Goal: Task Accomplishment & Management: Manage account settings

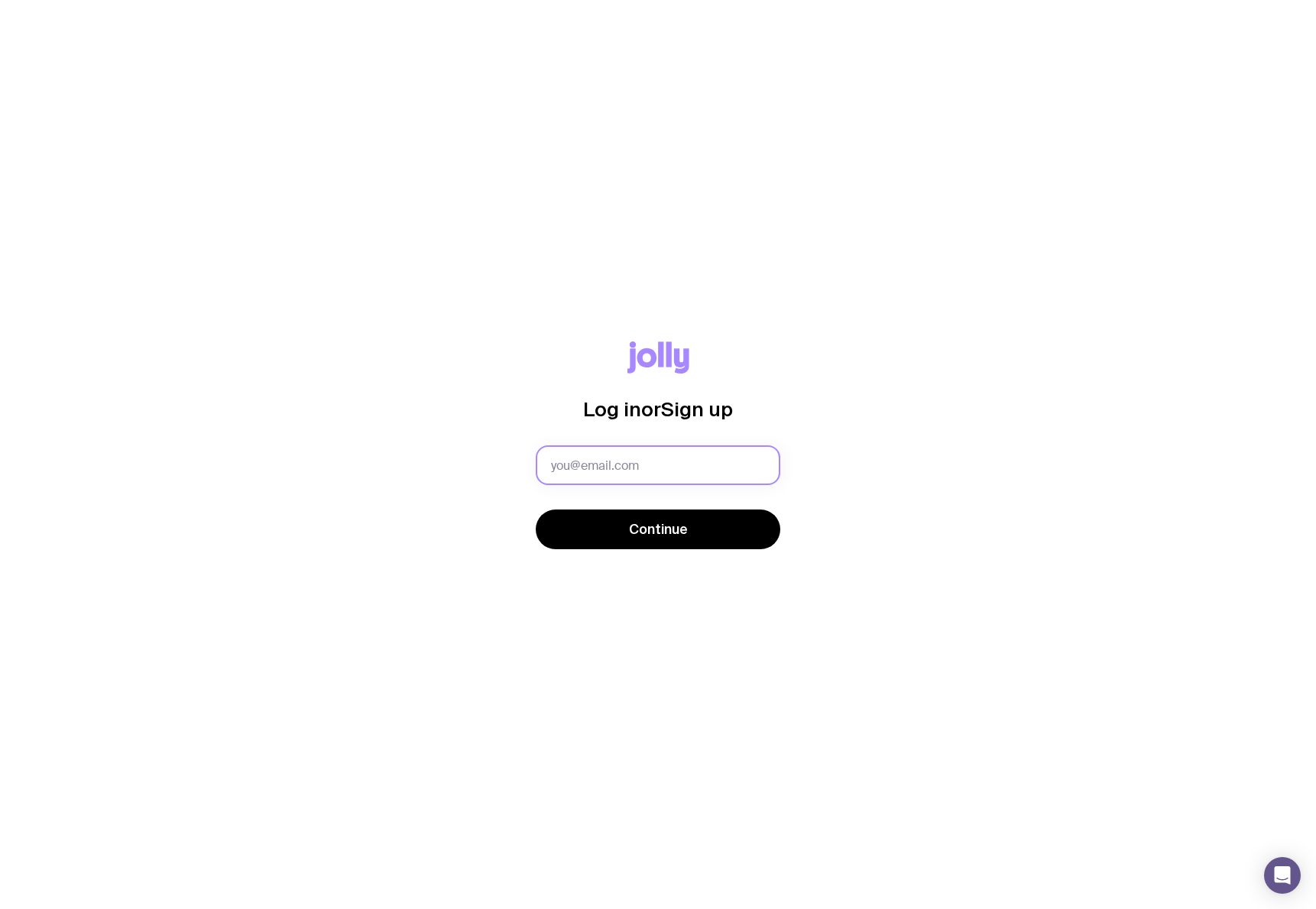
click at [639, 462] on input "text" at bounding box center [658, 466] width 245 height 40
type input "[PERSON_NAME][EMAIL_ADDRESS][PERSON_NAME][DOMAIN_NAME]"
click at [684, 522] on span "Continue" at bounding box center [658, 529] width 59 height 18
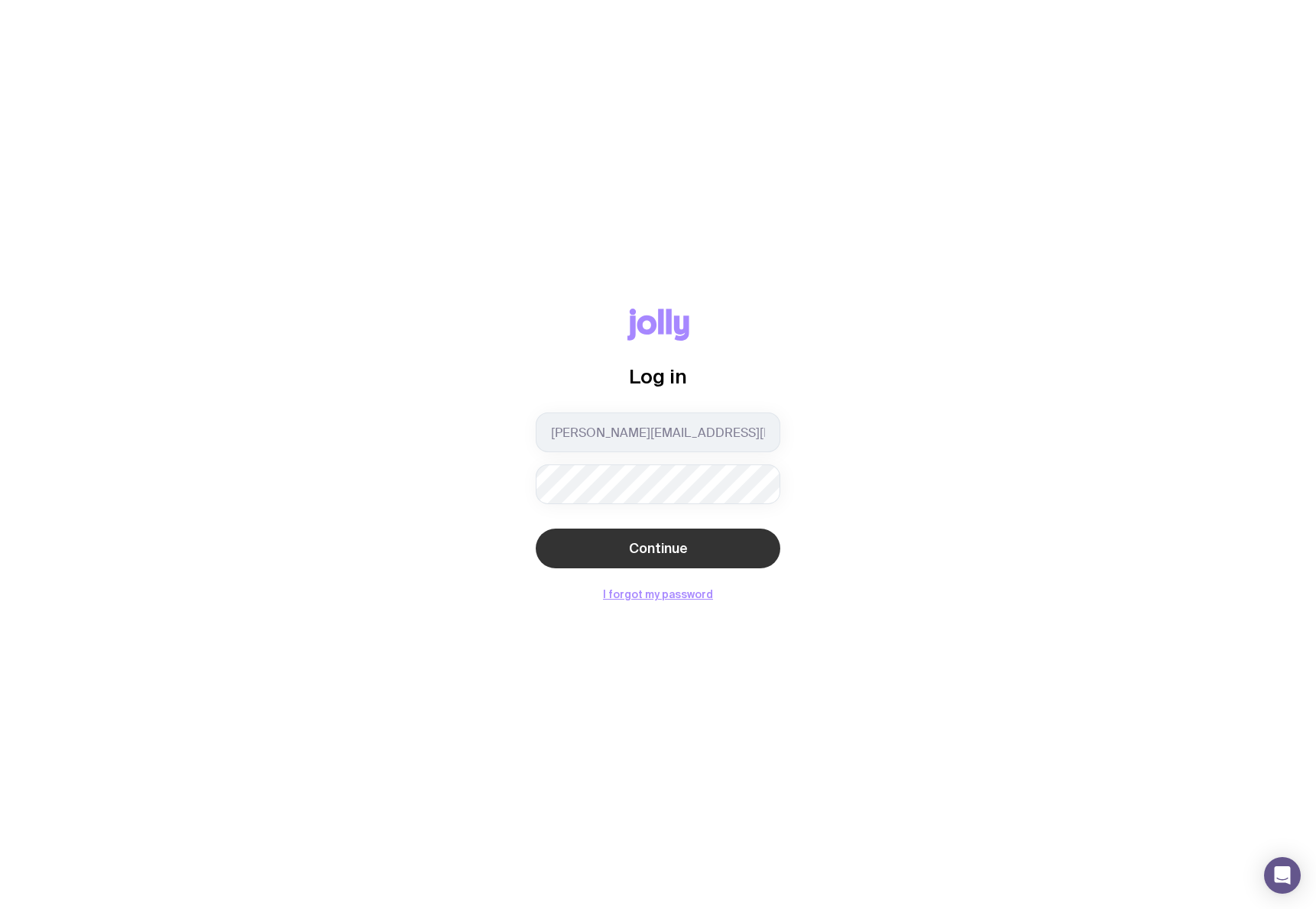
click at [651, 542] on span "Continue" at bounding box center [658, 548] width 59 height 18
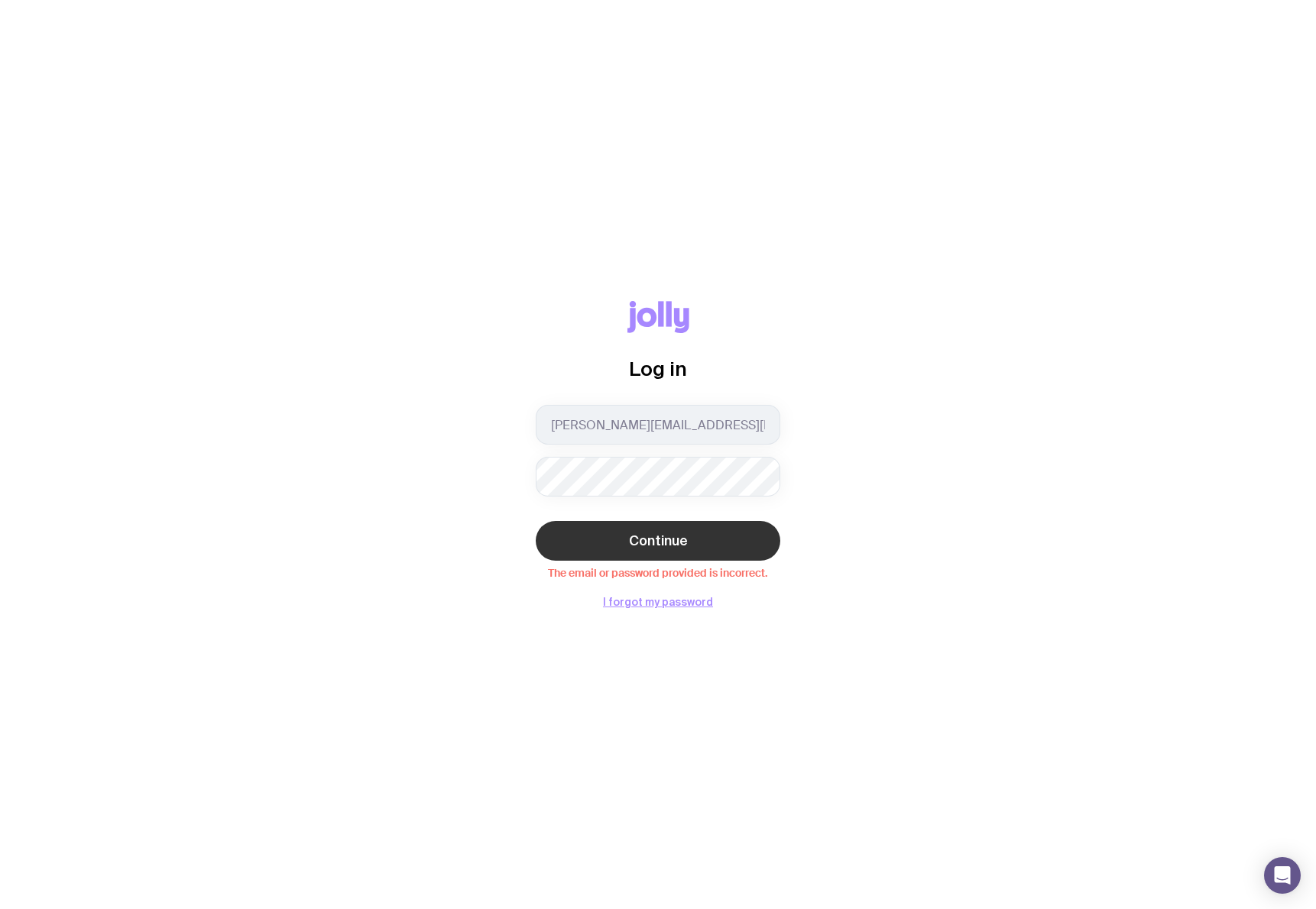
click at [650, 542] on span "Continue" at bounding box center [658, 541] width 59 height 18
click at [651, 603] on button "I forgot my password" at bounding box center [658, 602] width 110 height 12
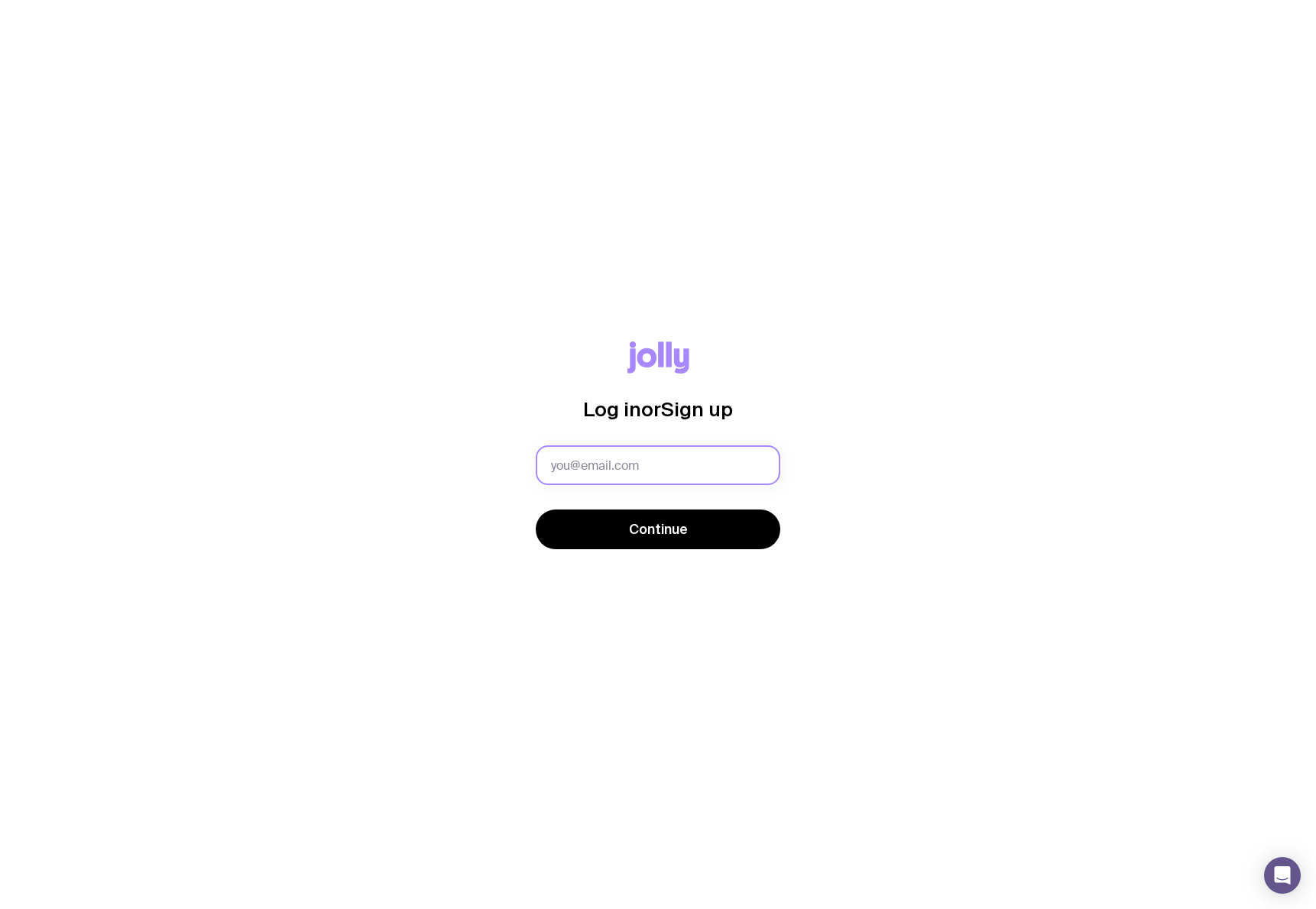
click at [681, 456] on input "text" at bounding box center [658, 466] width 245 height 40
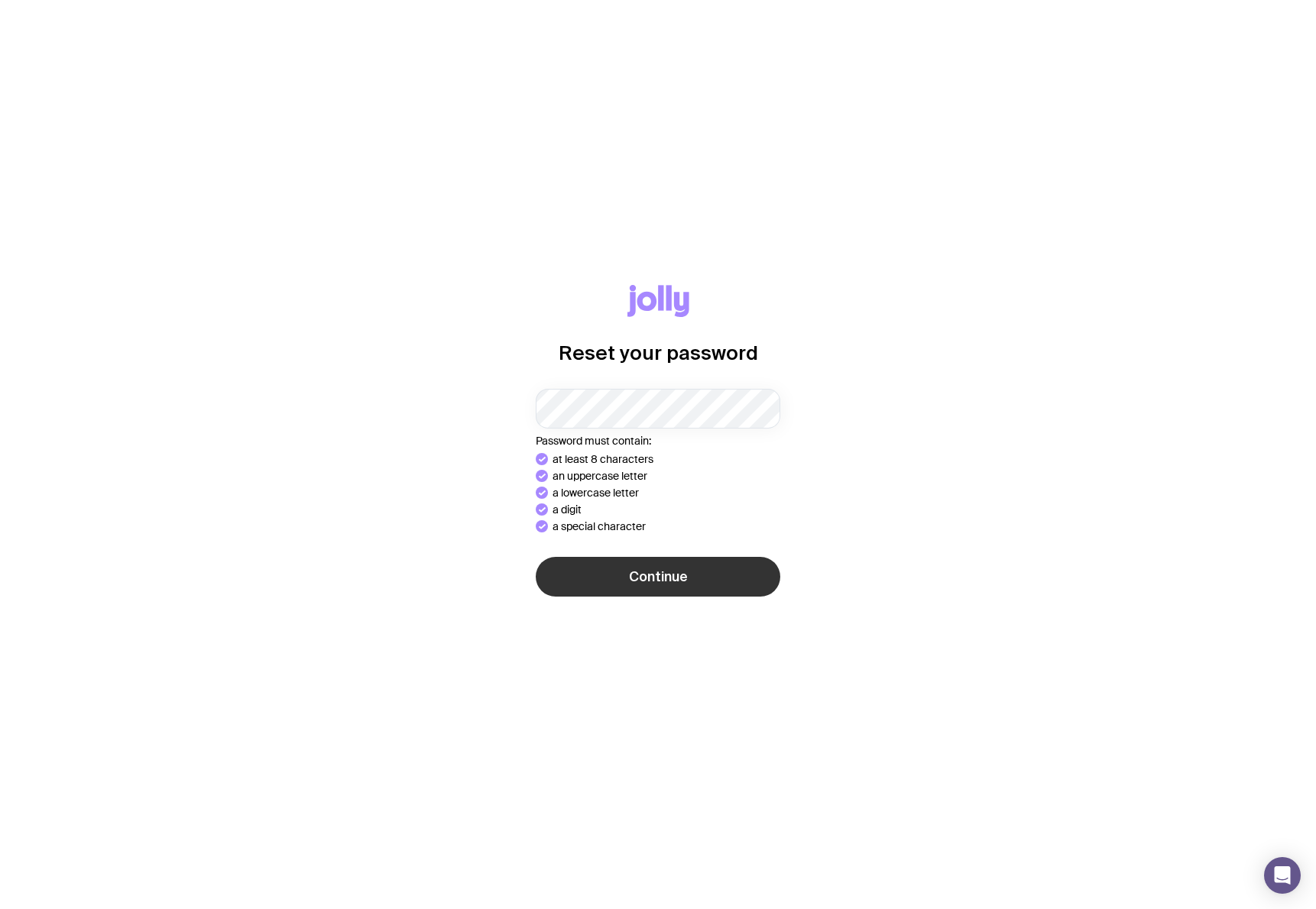
click at [694, 578] on button "Continue" at bounding box center [658, 577] width 245 height 40
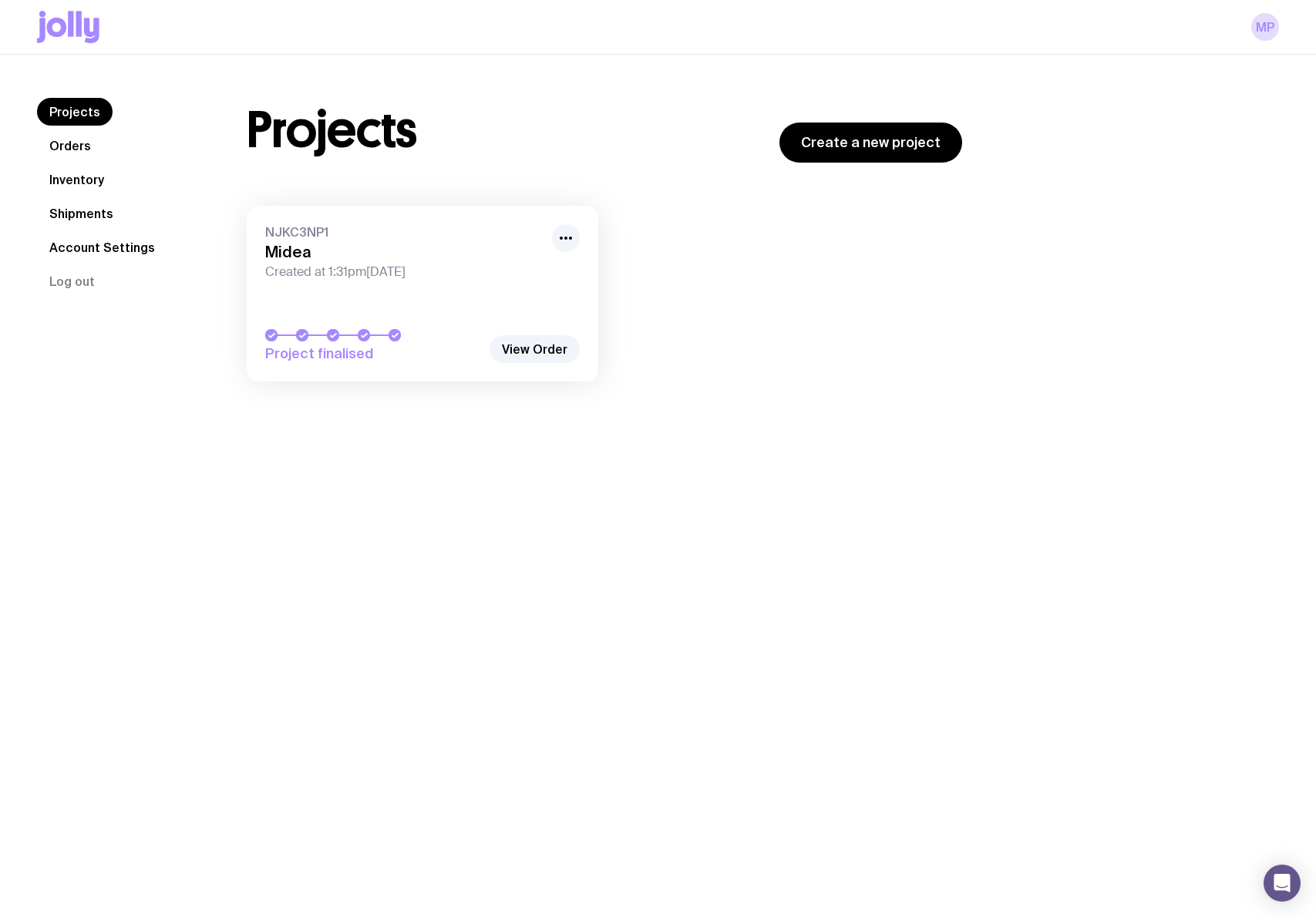
click at [291, 255] on h3 "Midea" at bounding box center [404, 252] width 277 height 19
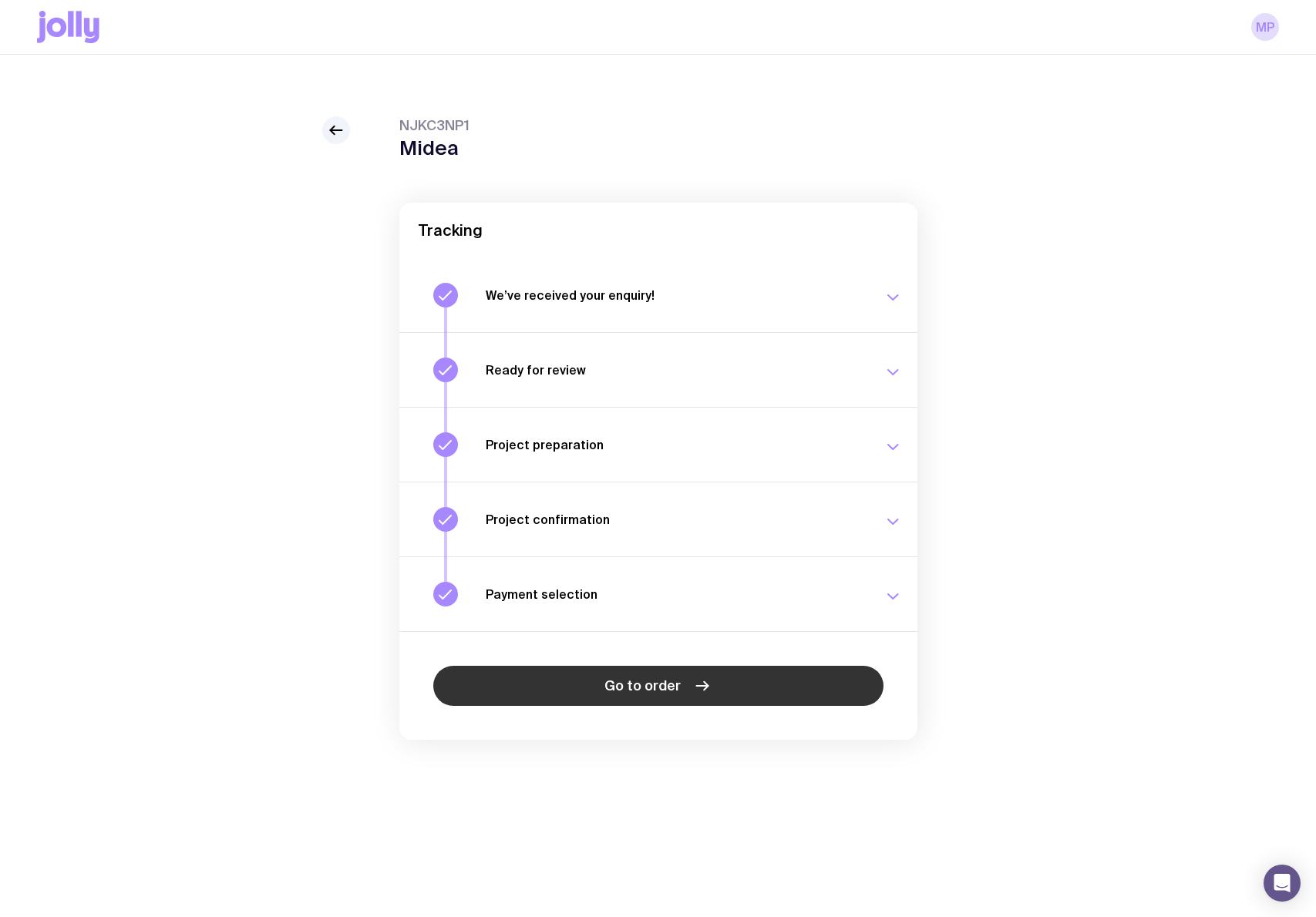
click at [667, 688] on span "Go to order" at bounding box center [643, 686] width 77 height 19
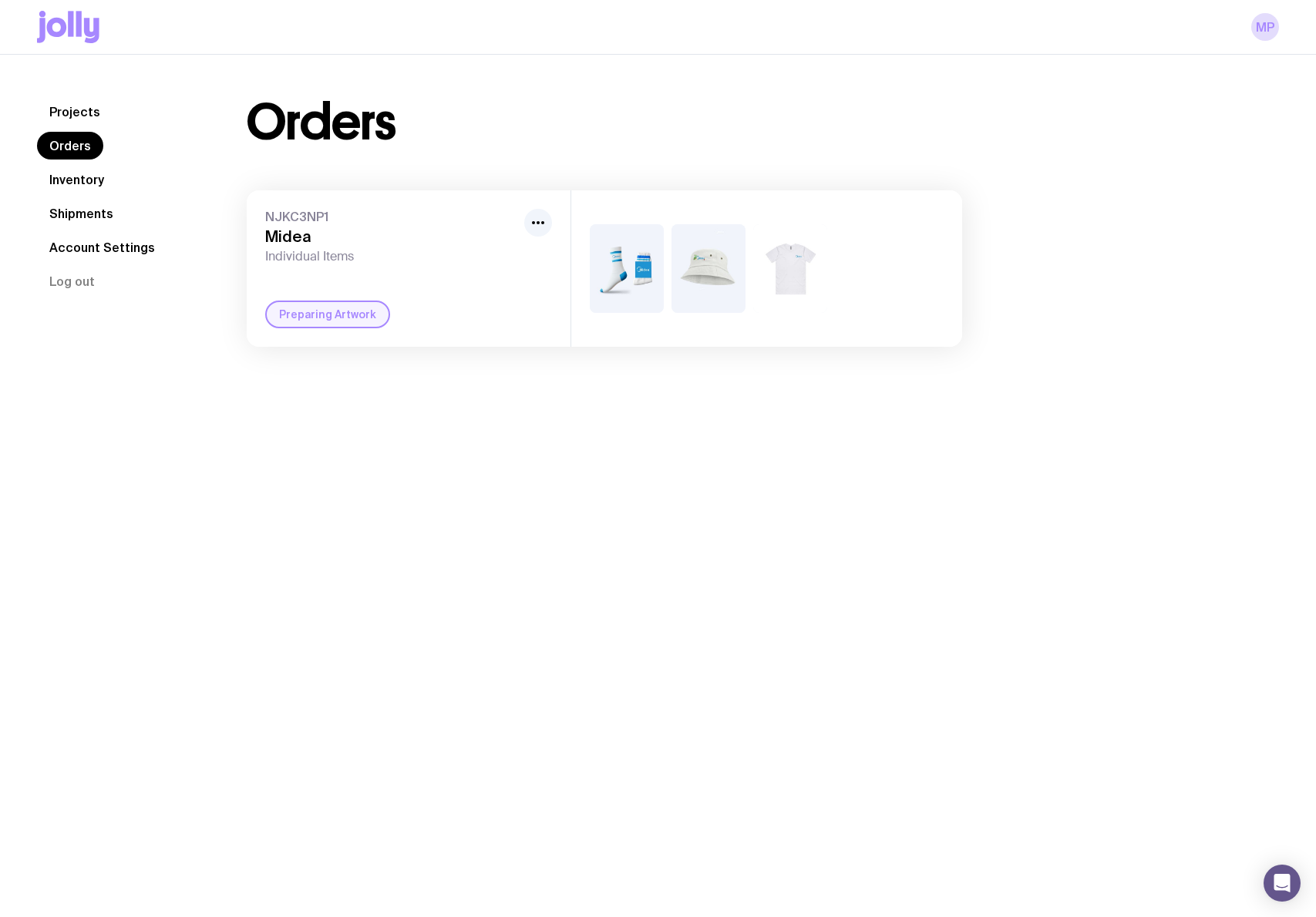
click at [697, 272] on img at bounding box center [708, 269] width 74 height 89
click at [708, 271] on img at bounding box center [708, 269] width 74 height 89
click at [710, 275] on img at bounding box center [708, 269] width 74 height 89
click at [540, 223] on icon "button" at bounding box center [538, 223] width 19 height 19
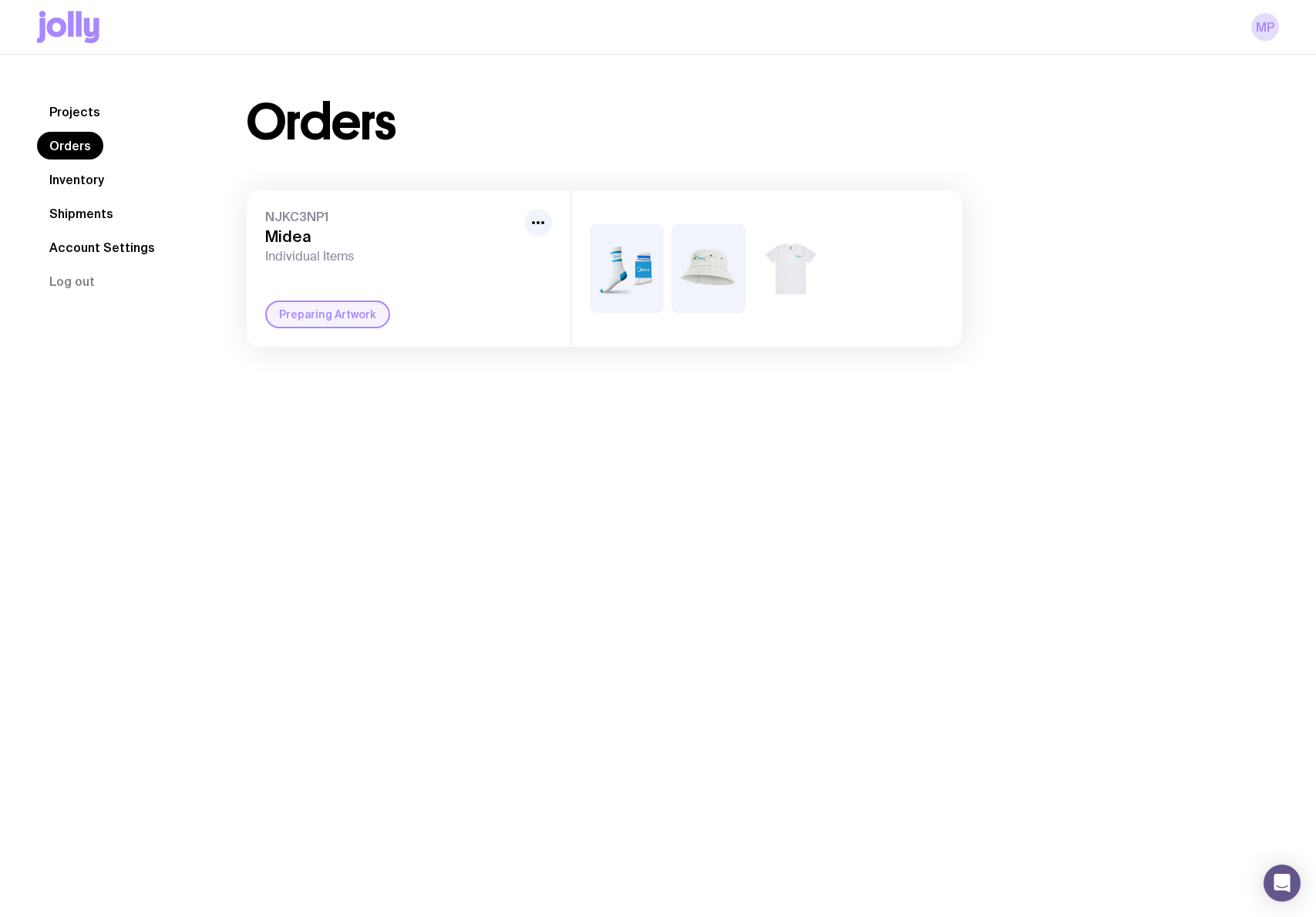
click at [94, 181] on link "Inventory" at bounding box center [77, 180] width 80 height 28
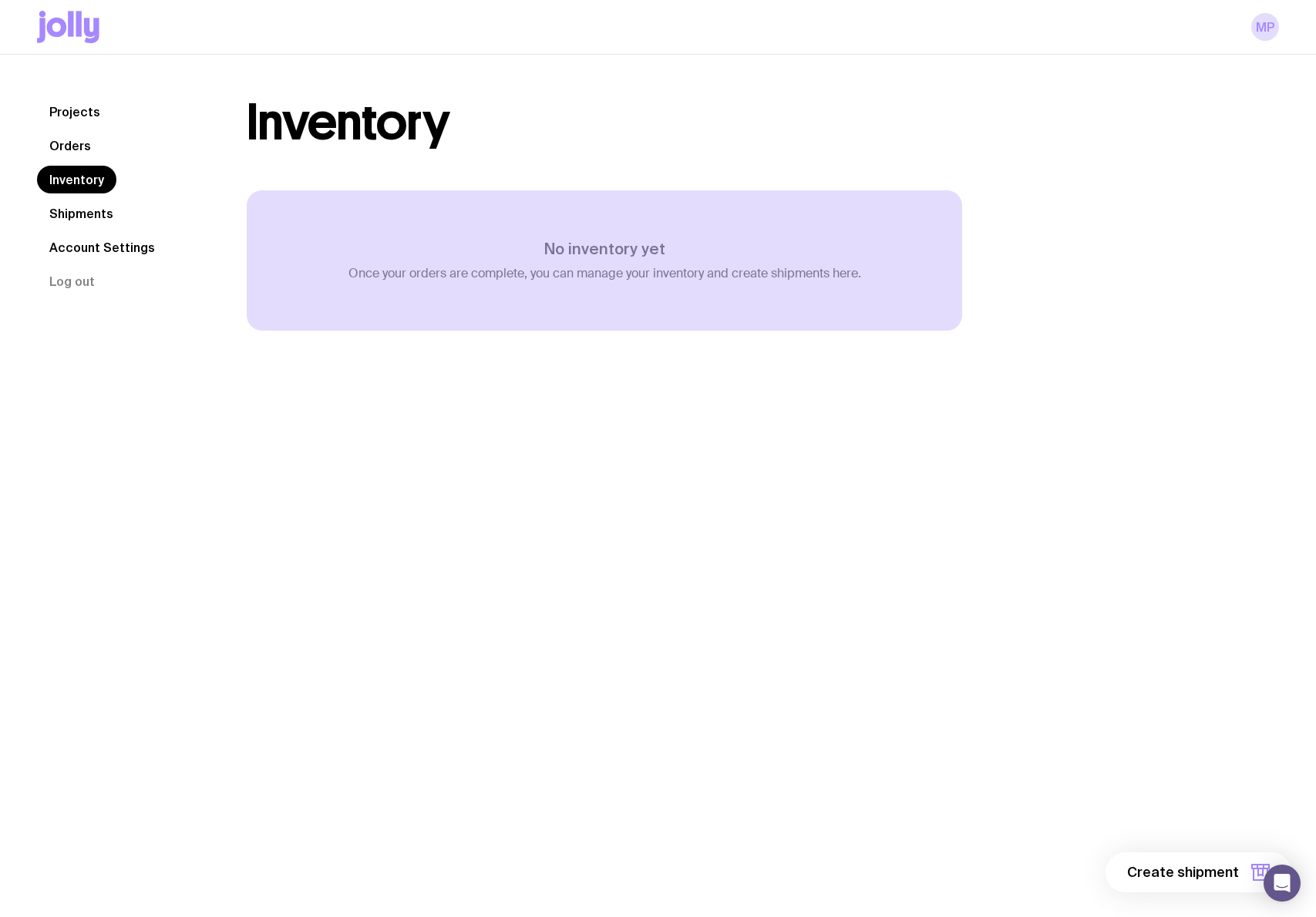
click at [79, 116] on link "Projects" at bounding box center [75, 111] width 76 height 28
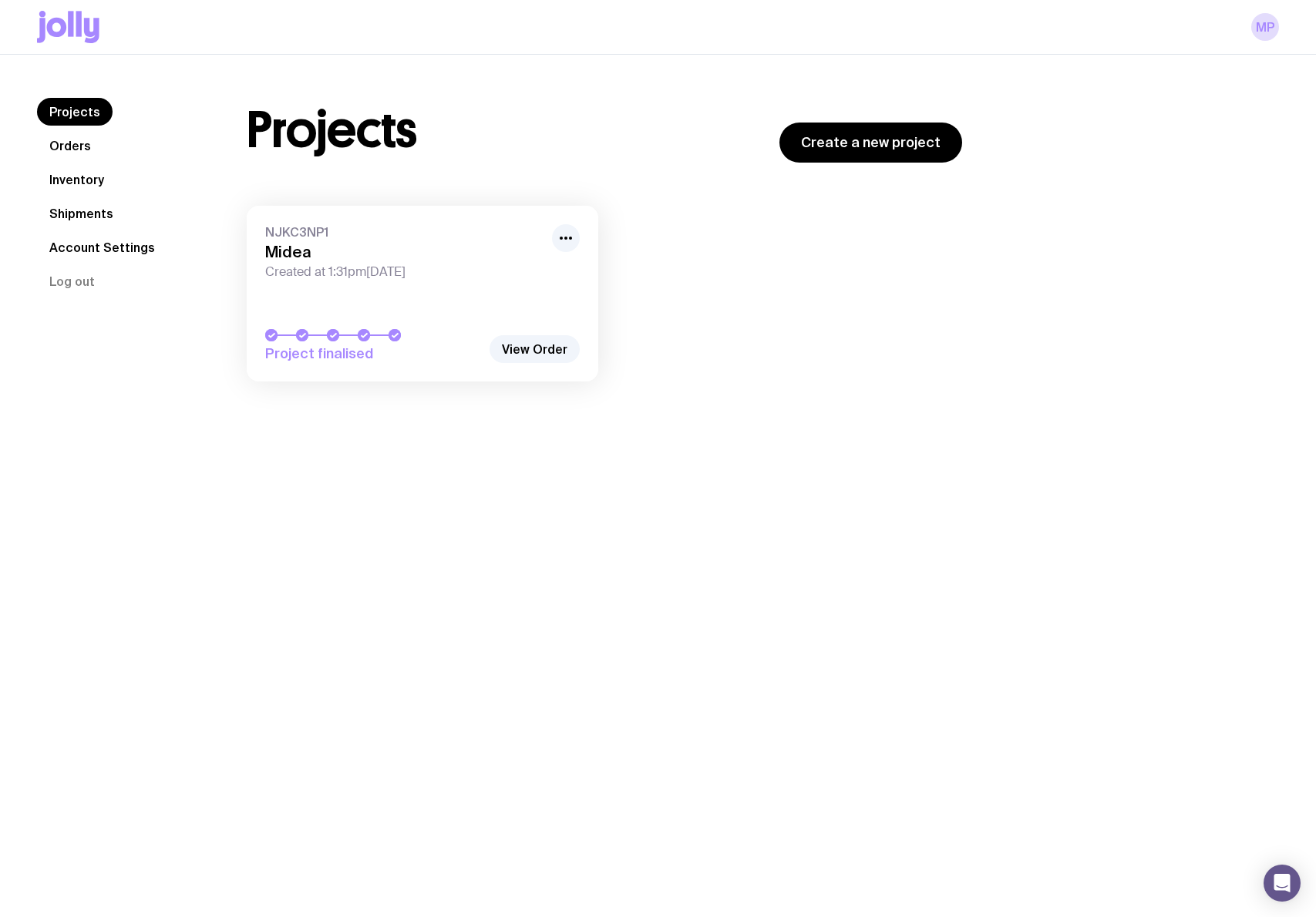
click at [79, 143] on link "Orders" at bounding box center [70, 145] width 67 height 28
